Goal: Register for event/course

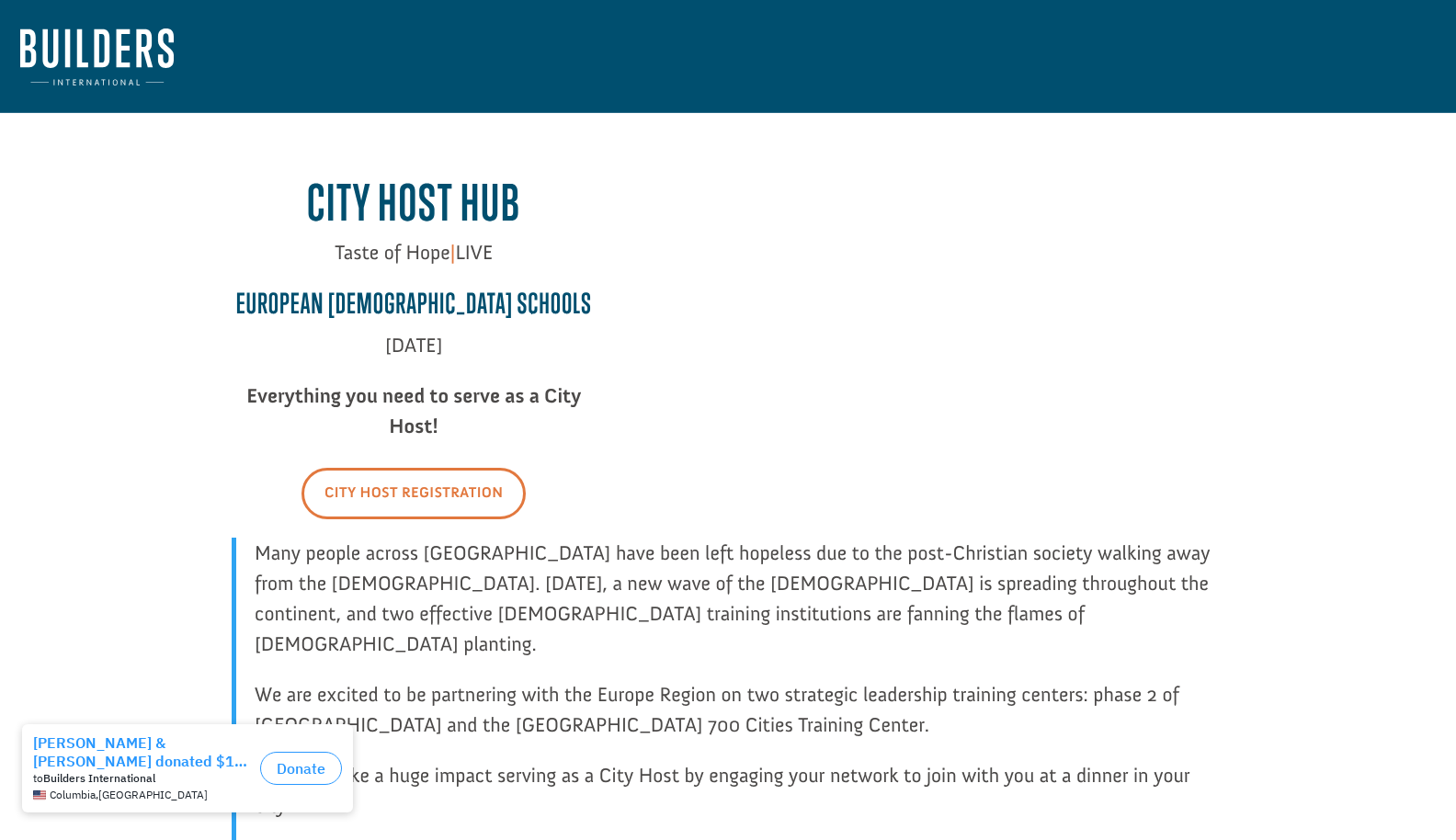
click at [403, 489] on link "City Host Registration" at bounding box center [413, 493] width 224 height 51
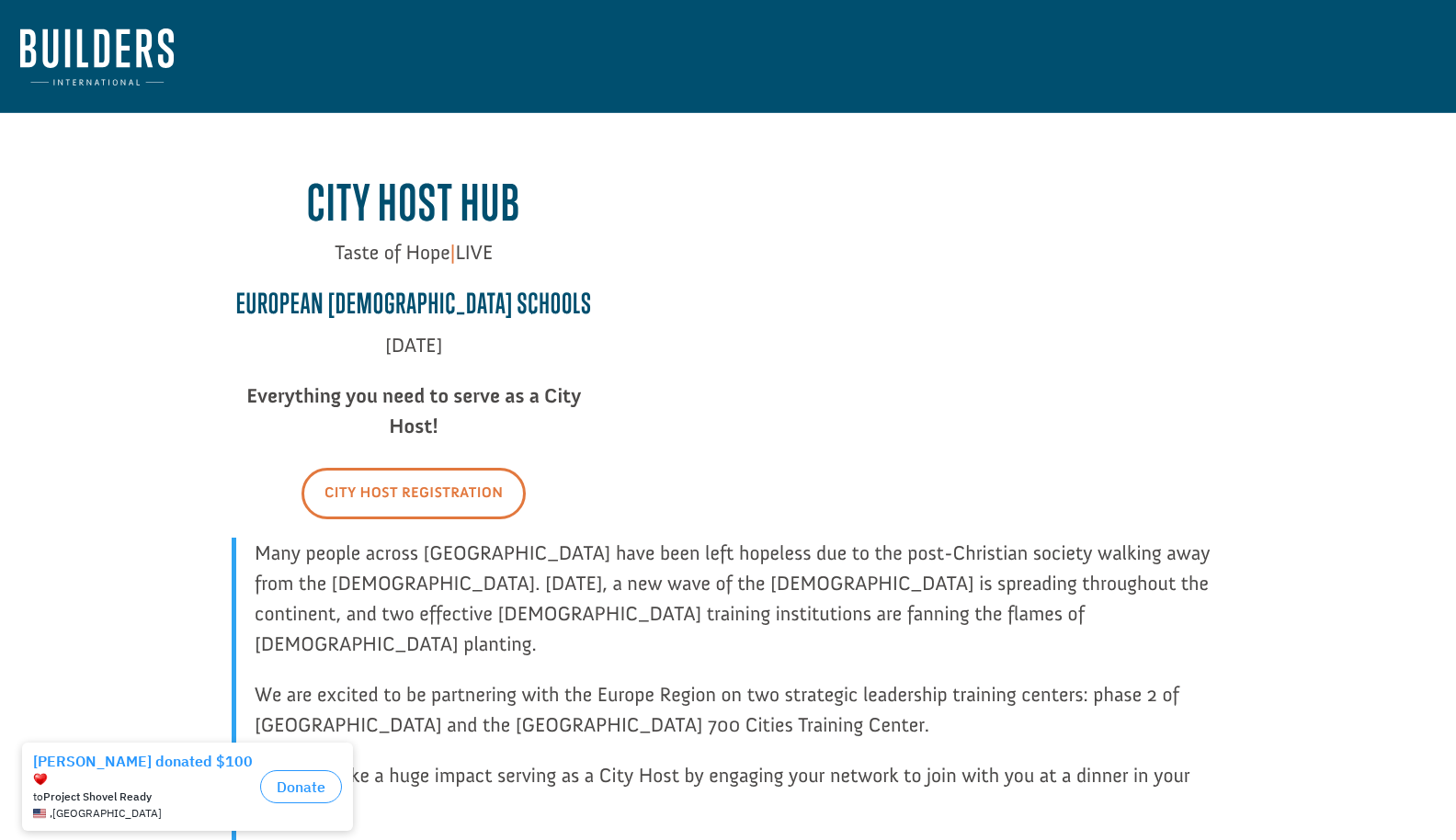
click at [453, 493] on link "City Host Registration" at bounding box center [413, 493] width 224 height 51
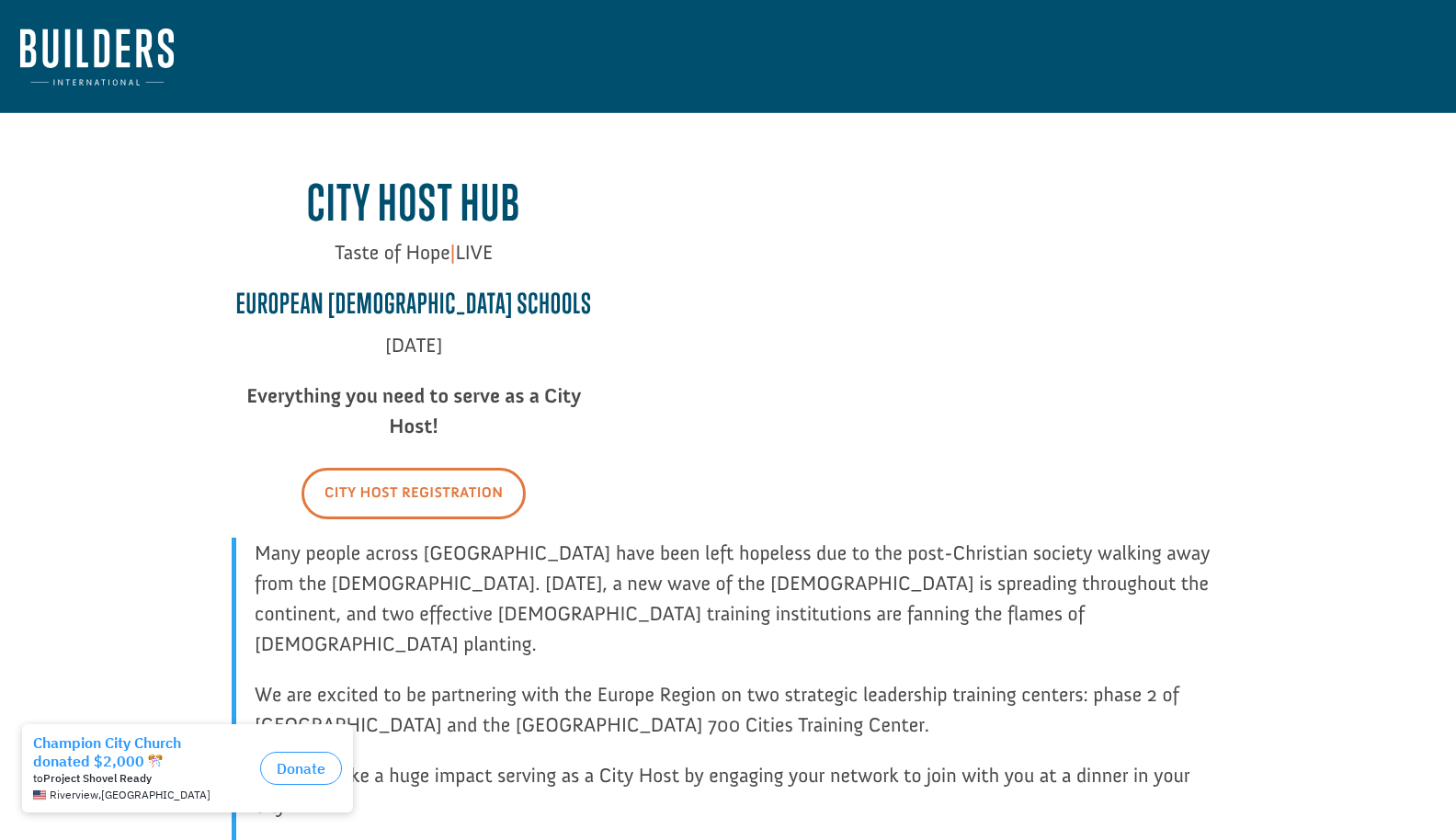
click at [359, 492] on link "City Host Registration" at bounding box center [413, 493] width 224 height 51
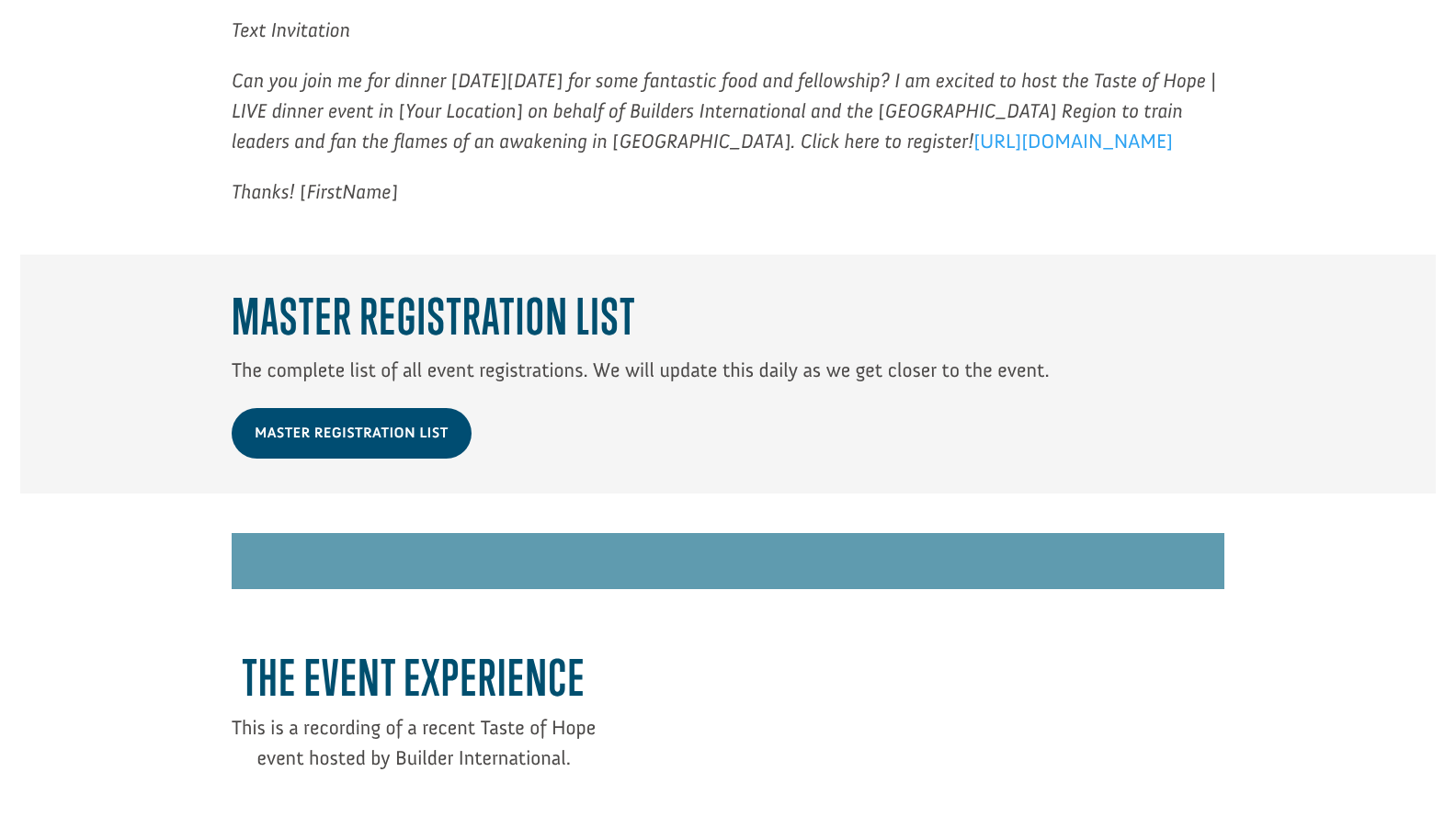
scroll to position [2324, 0]
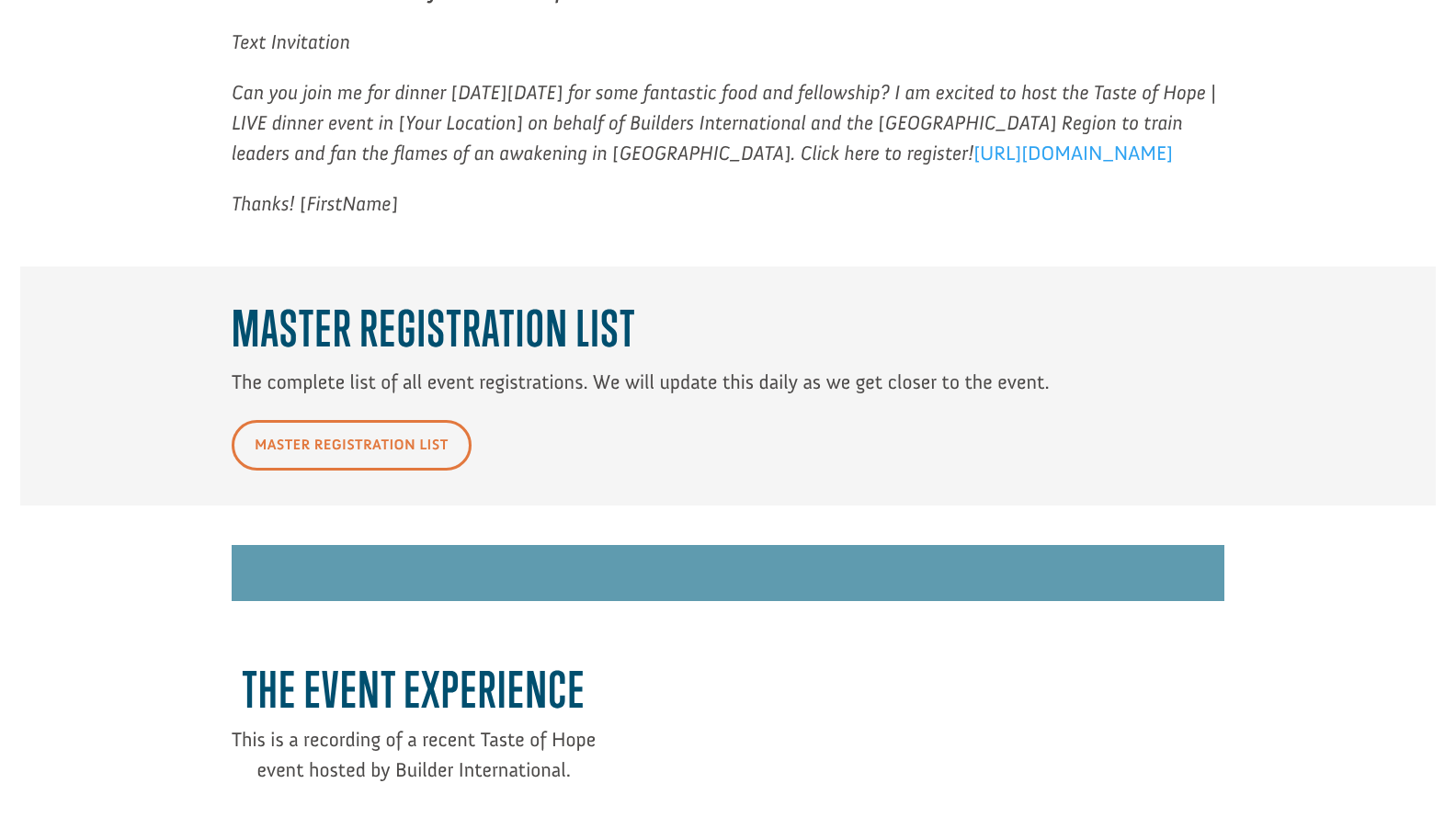
click at [365, 420] on link "Master Registration List" at bounding box center [352, 445] width 240 height 51
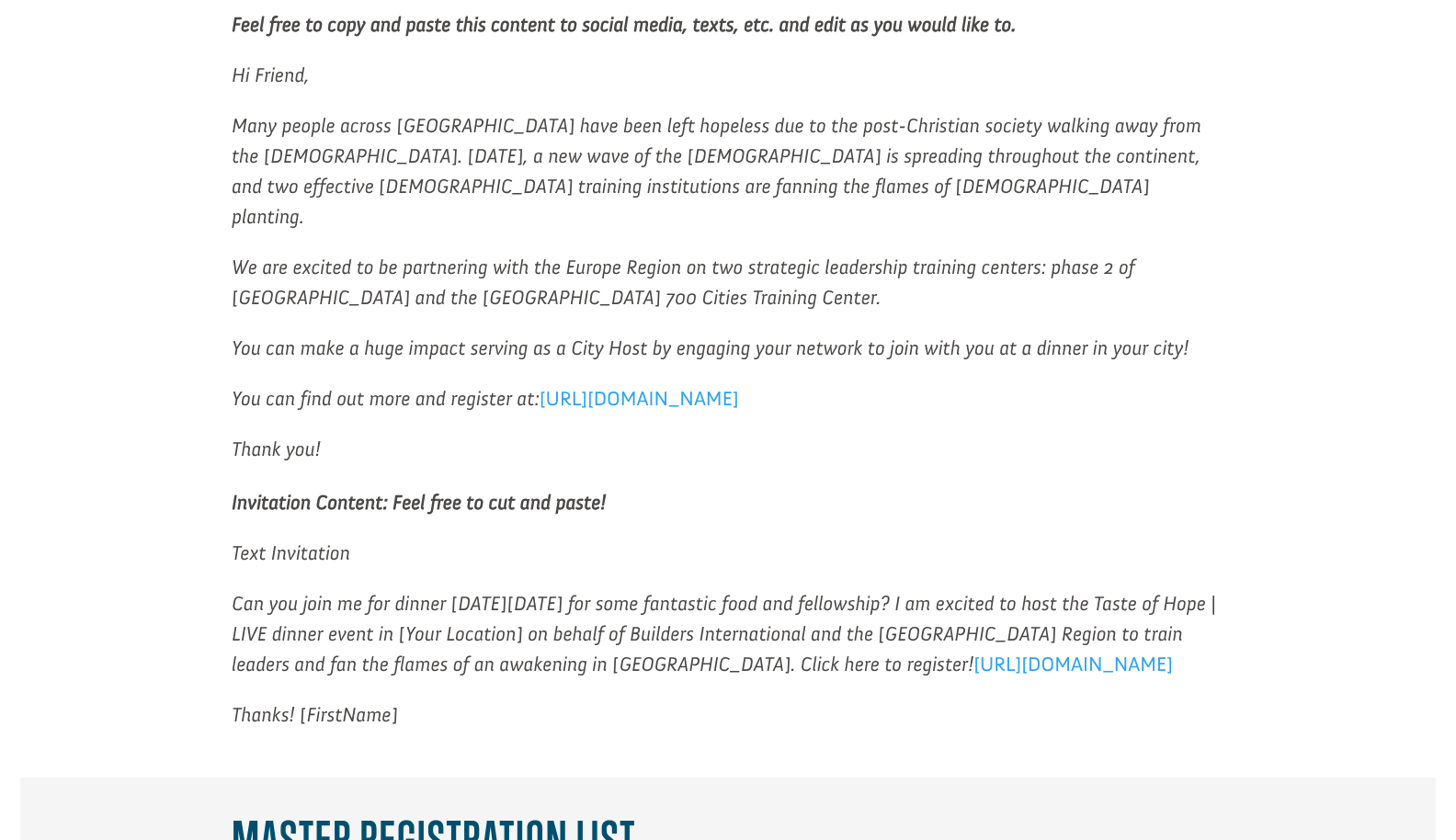
scroll to position [1803, 0]
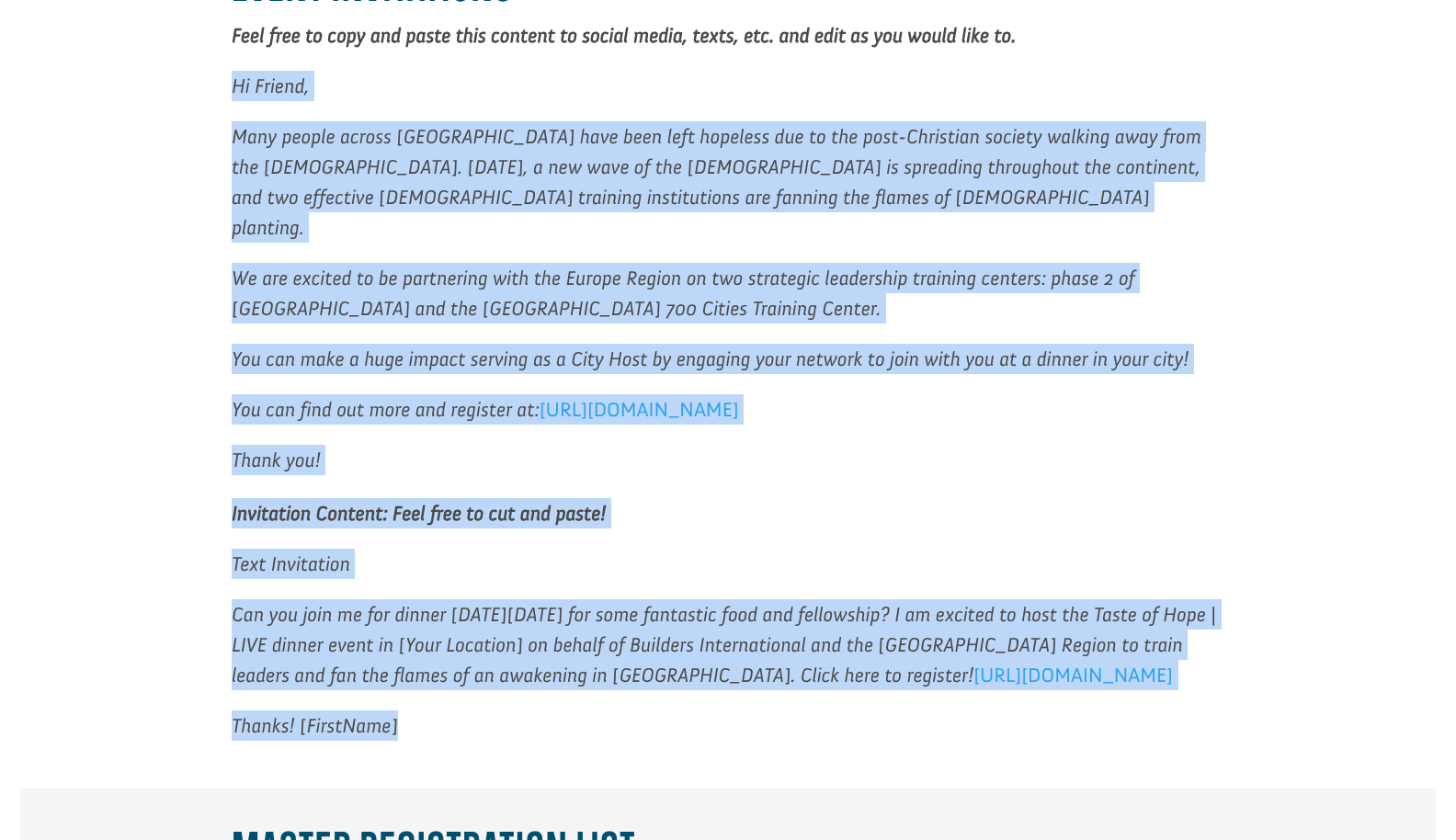
drag, startPoint x: 404, startPoint y: 666, endPoint x: 208, endPoint y: 53, distance: 643.6
click at [208, 53] on div "Event Invitations Feel free to copy and paste this content to social media, tex…" at bounding box center [728, 346] width 1415 height 887
copy div "Hi Friend, Many people across [GEOGRAPHIC_DATA] have been left hopeless due to …"
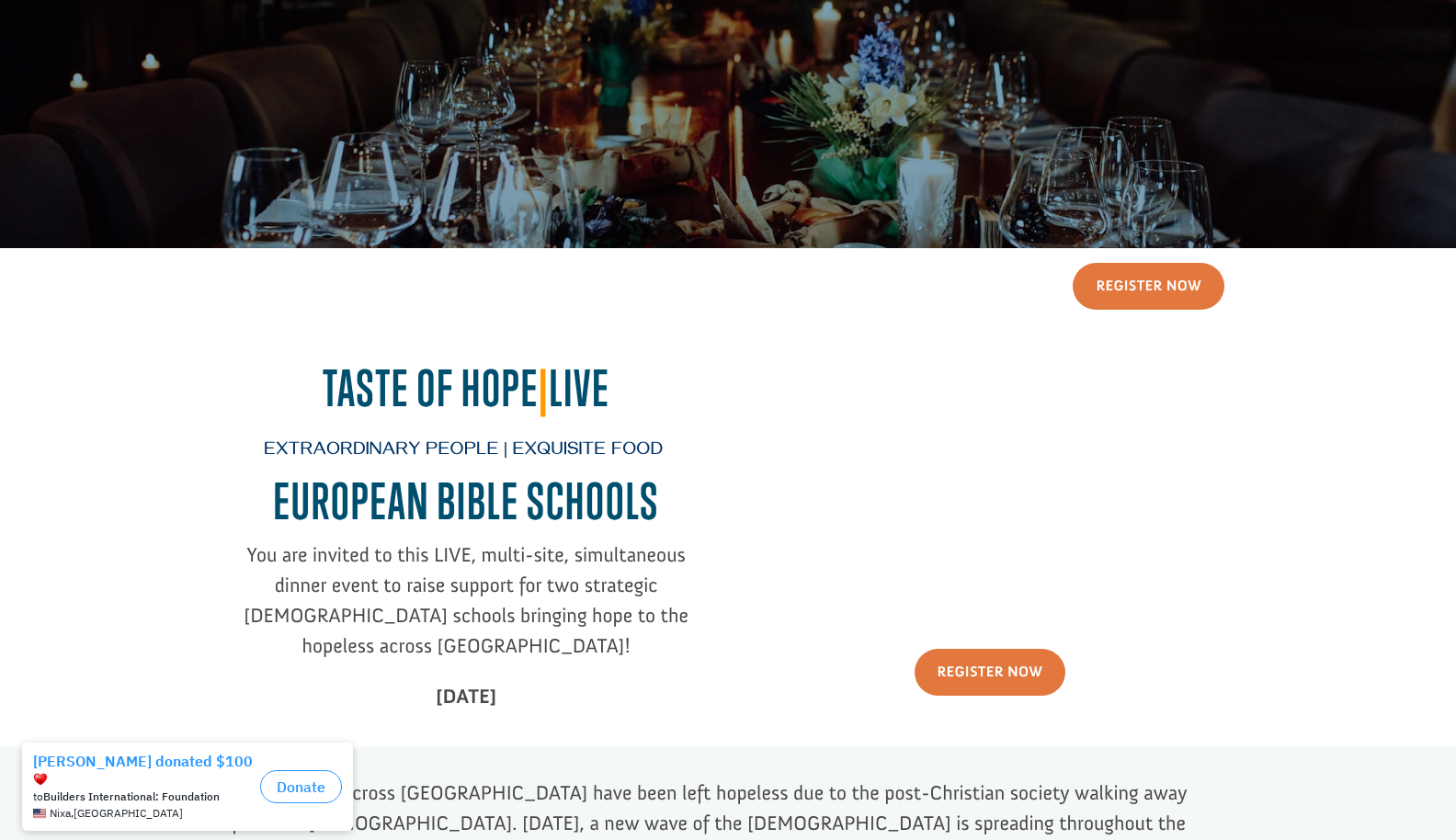
scroll to position [360, 0]
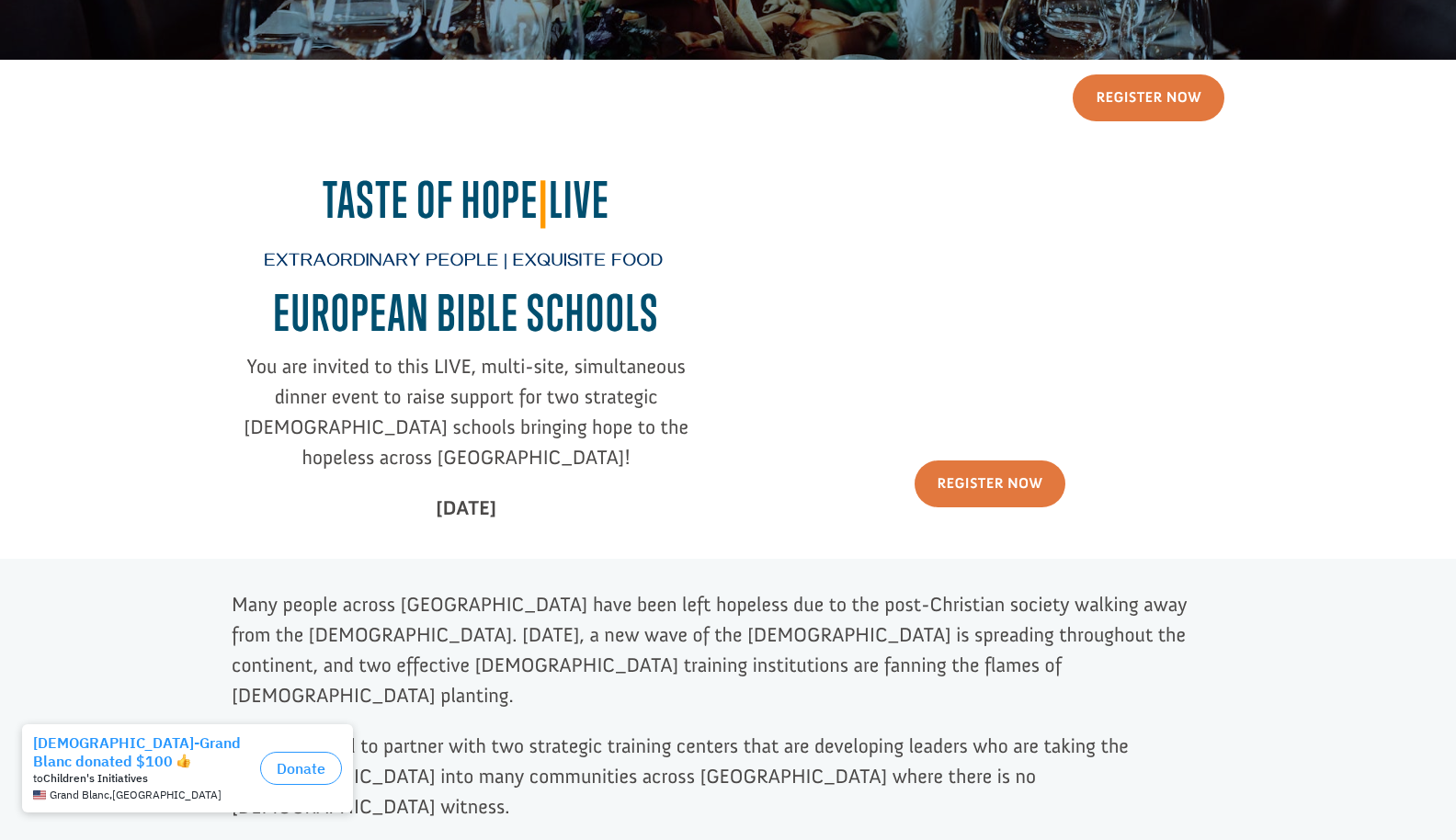
drag, startPoint x: 549, startPoint y: 477, endPoint x: 183, endPoint y: 170, distance: 477.7
click at [183, 170] on div "Register Now Taste of Hope | Live Extraordinary People | Exquisite Food EUROPEA…" at bounding box center [728, 310] width 1415 height 500
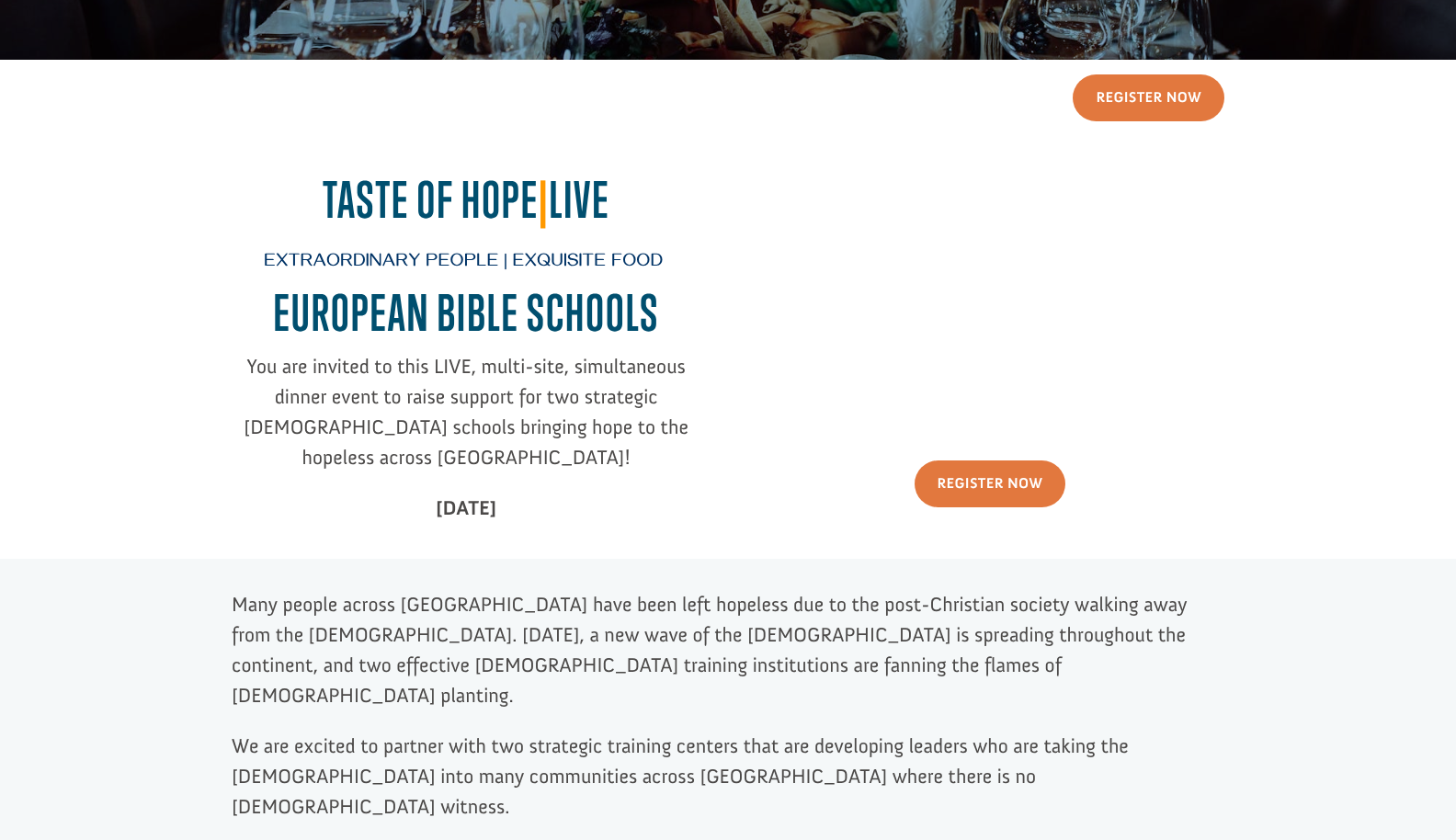
copy div "Taste of Hope | Live Extraordinary People | Exquisite Food EUROPEAN BIBLE SCHOO…"
click at [735, 502] on div "Taste of Hope | Live Extraordinary People | Exquisite Food EUROPEAN BIBLE SCHOO…" at bounding box center [728, 359] width 993 height 402
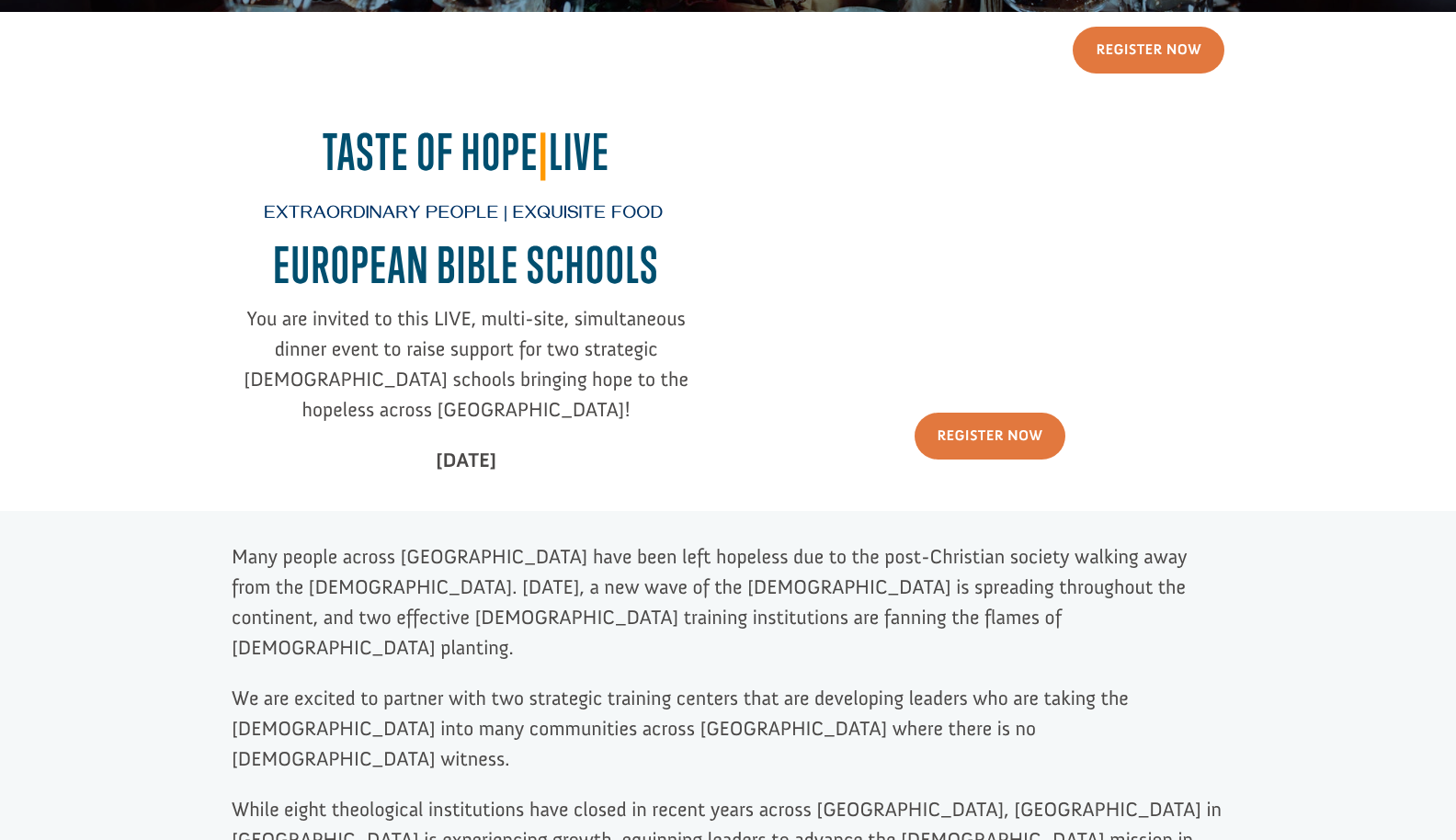
scroll to position [420, 0]
